Goal: Task Accomplishment & Management: Use online tool/utility

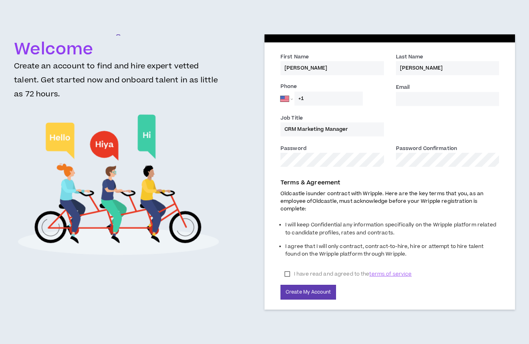
select select "US"
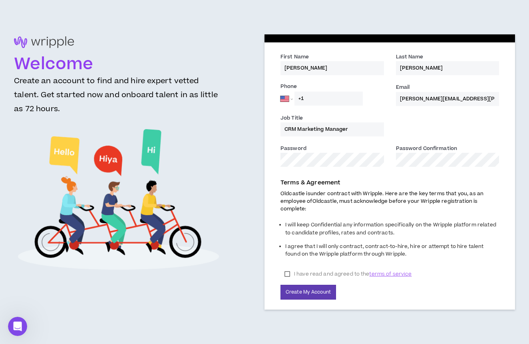
type input "emily.boatman@oldcastle.com"
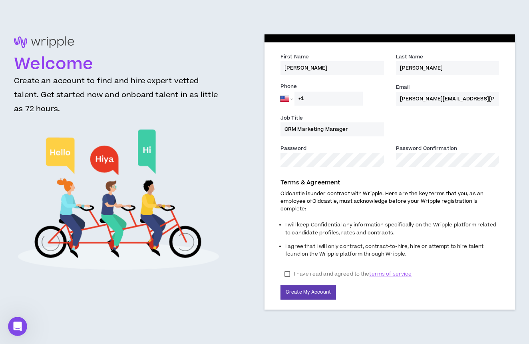
click at [289, 274] on label "I have read and agreed to the terms of service" at bounding box center [348, 274] width 135 height 12
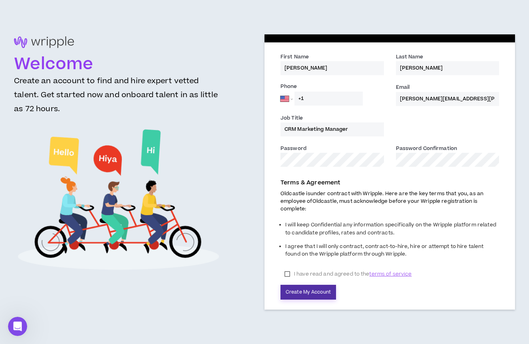
click at [300, 286] on button "Create My Account" at bounding box center [309, 291] width 56 height 15
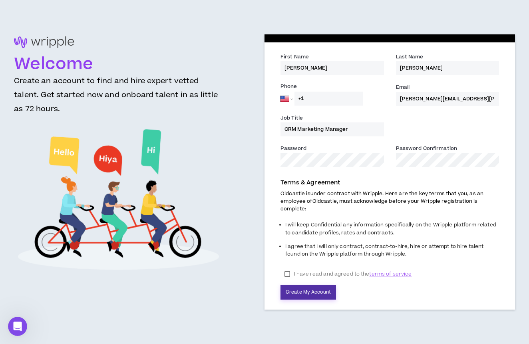
click at [308, 293] on button "Create My Account" at bounding box center [309, 291] width 56 height 15
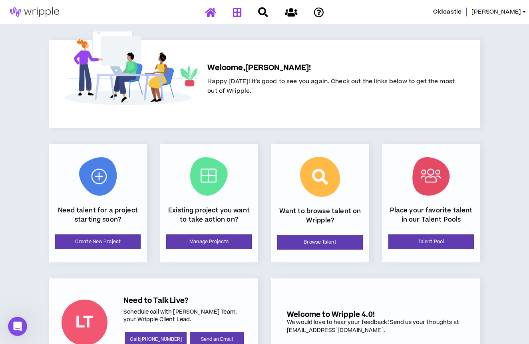
click at [237, 12] on icon at bounding box center [237, 12] width 9 height 10
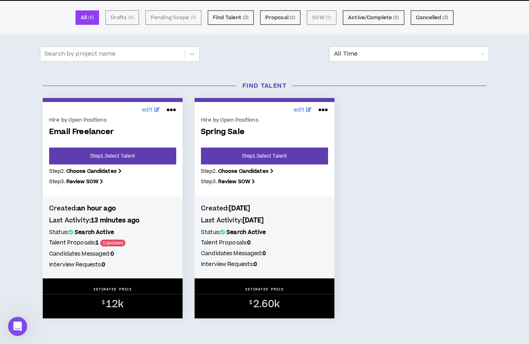
scroll to position [59, 0]
click at [120, 155] on link "Step 1 . Select Talent" at bounding box center [112, 155] width 127 height 17
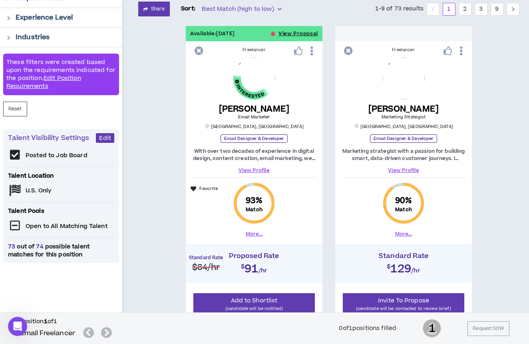
scroll to position [116, 0]
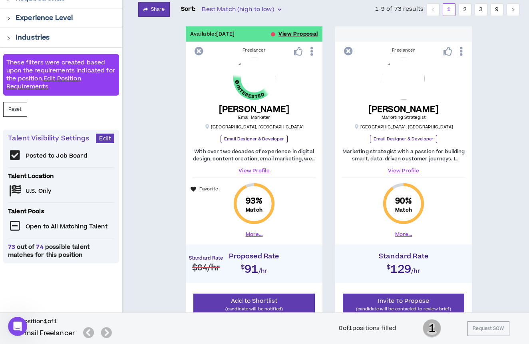
click at [297, 34] on button "View Proposal" at bounding box center [299, 33] width 40 height 15
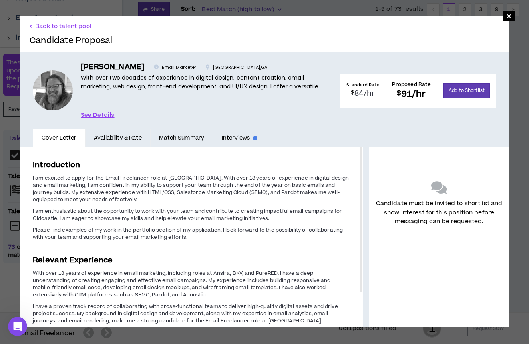
click at [121, 136] on link "Availability & Rate" at bounding box center [117, 138] width 65 height 18
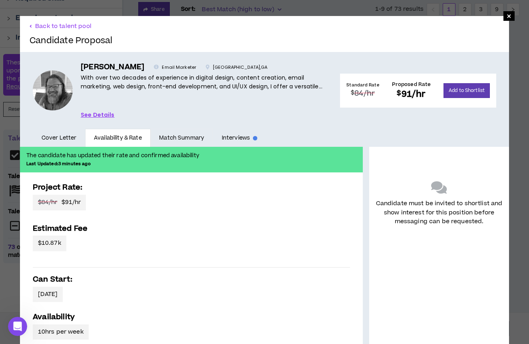
click at [184, 136] on link "Match Summary" at bounding box center [182, 138] width 62 height 18
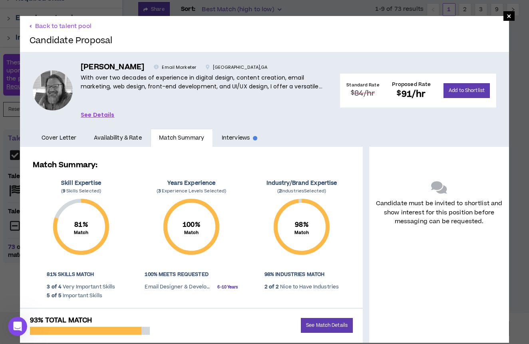
click at [231, 139] on link "Interviews" at bounding box center [239, 138] width 53 height 18
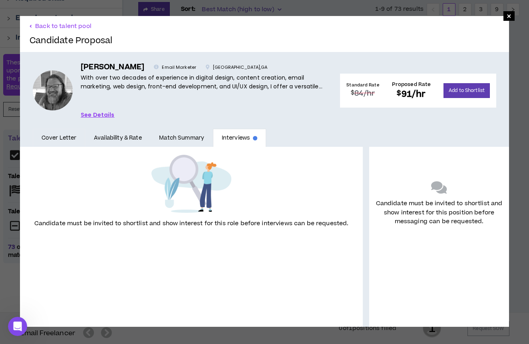
click at [71, 141] on link "Cover Letter" at bounding box center [59, 138] width 52 height 18
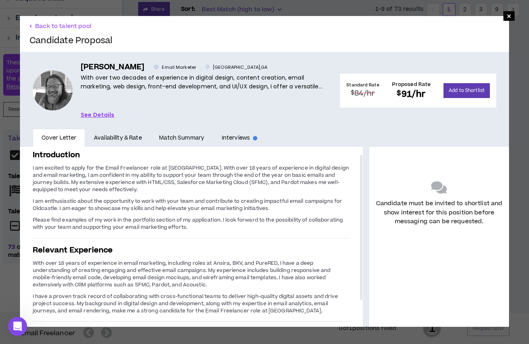
click at [91, 115] on link "See Details" at bounding box center [98, 114] width 34 height 9
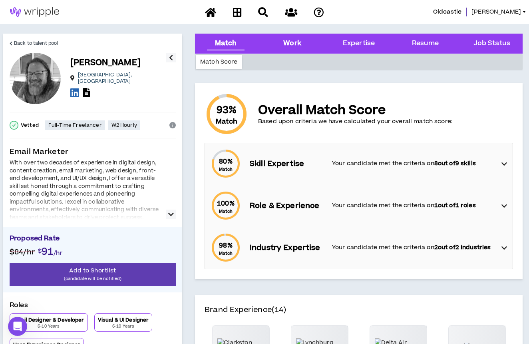
click at [302, 47] on div "Work" at bounding box center [292, 44] width 54 height 20
click at [287, 45] on div "Work" at bounding box center [292, 43] width 18 height 10
click at [286, 43] on div "Work" at bounding box center [292, 43] width 18 height 10
click at [290, 46] on div "Work" at bounding box center [292, 43] width 18 height 10
click at [368, 45] on div "Expertise" at bounding box center [359, 43] width 32 height 10
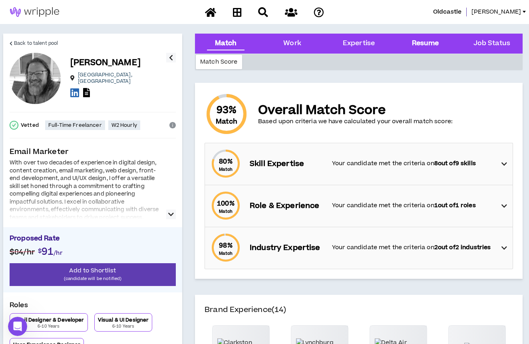
click at [413, 43] on div "Resume" at bounding box center [425, 43] width 27 height 10
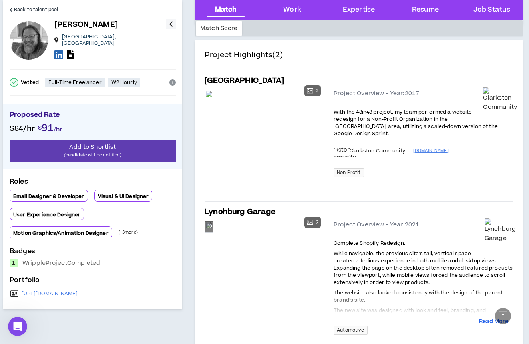
scroll to position [366, 0]
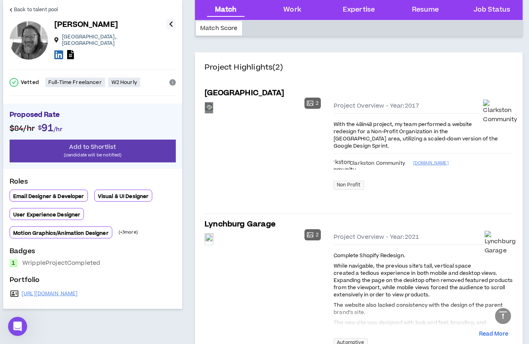
click at [213, 113] on div "Preview" at bounding box center [209, 107] width 8 height 11
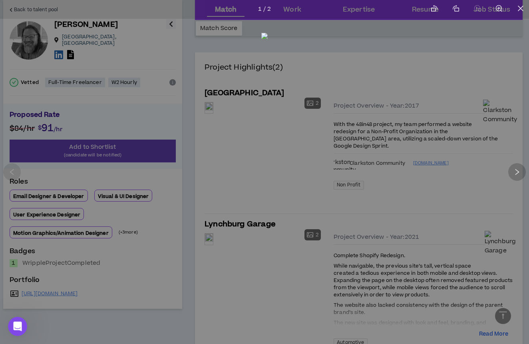
click at [517, 170] on icon "right" at bounding box center [516, 171] width 7 height 7
click at [485, 186] on div at bounding box center [264, 172] width 529 height 344
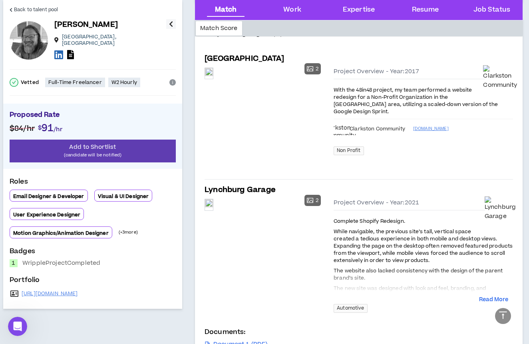
scroll to position [407, 0]
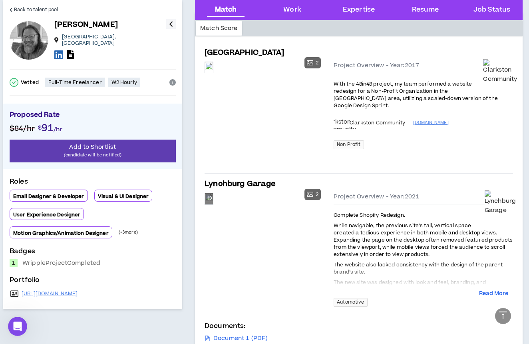
click at [213, 204] on div "Preview" at bounding box center [209, 198] width 8 height 11
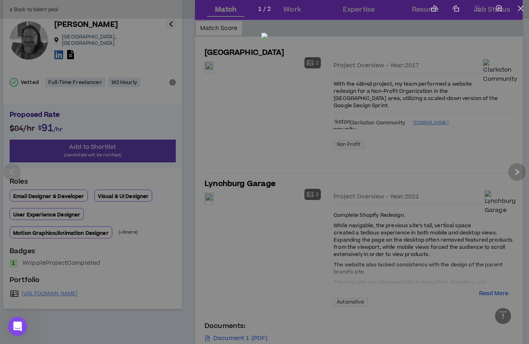
click at [513, 168] on div at bounding box center [517, 172] width 18 height 18
click at [470, 249] on div at bounding box center [264, 172] width 529 height 344
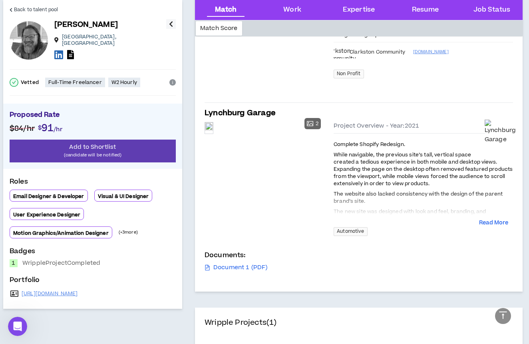
scroll to position [478, 0]
click at [514, 6] on div "Job Status" at bounding box center [492, 10] width 54 height 20
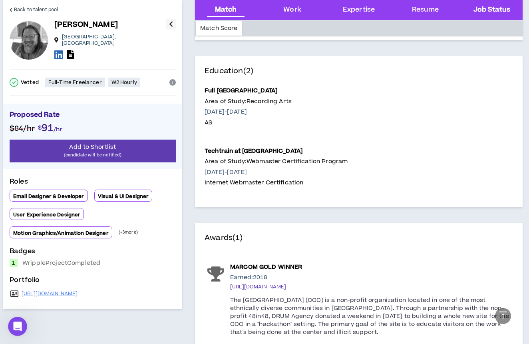
scroll to position [2015, 0]
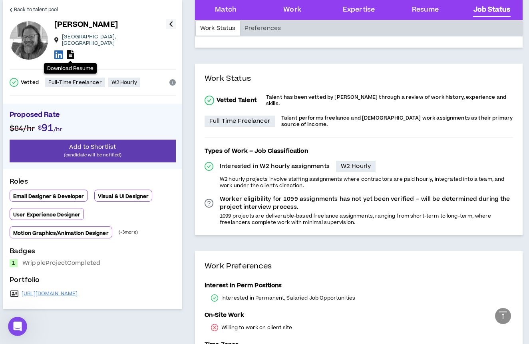
click at [69, 50] on icon at bounding box center [70, 54] width 7 height 9
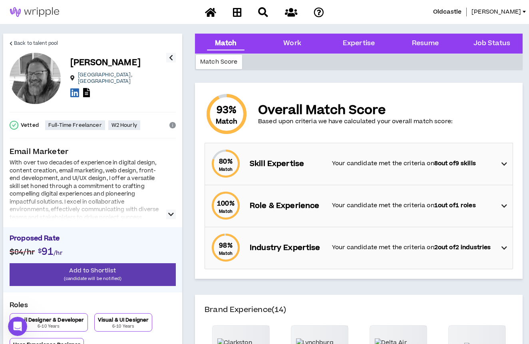
scroll to position [0, 0]
